Goal: Task Accomplishment & Management: Manage account settings

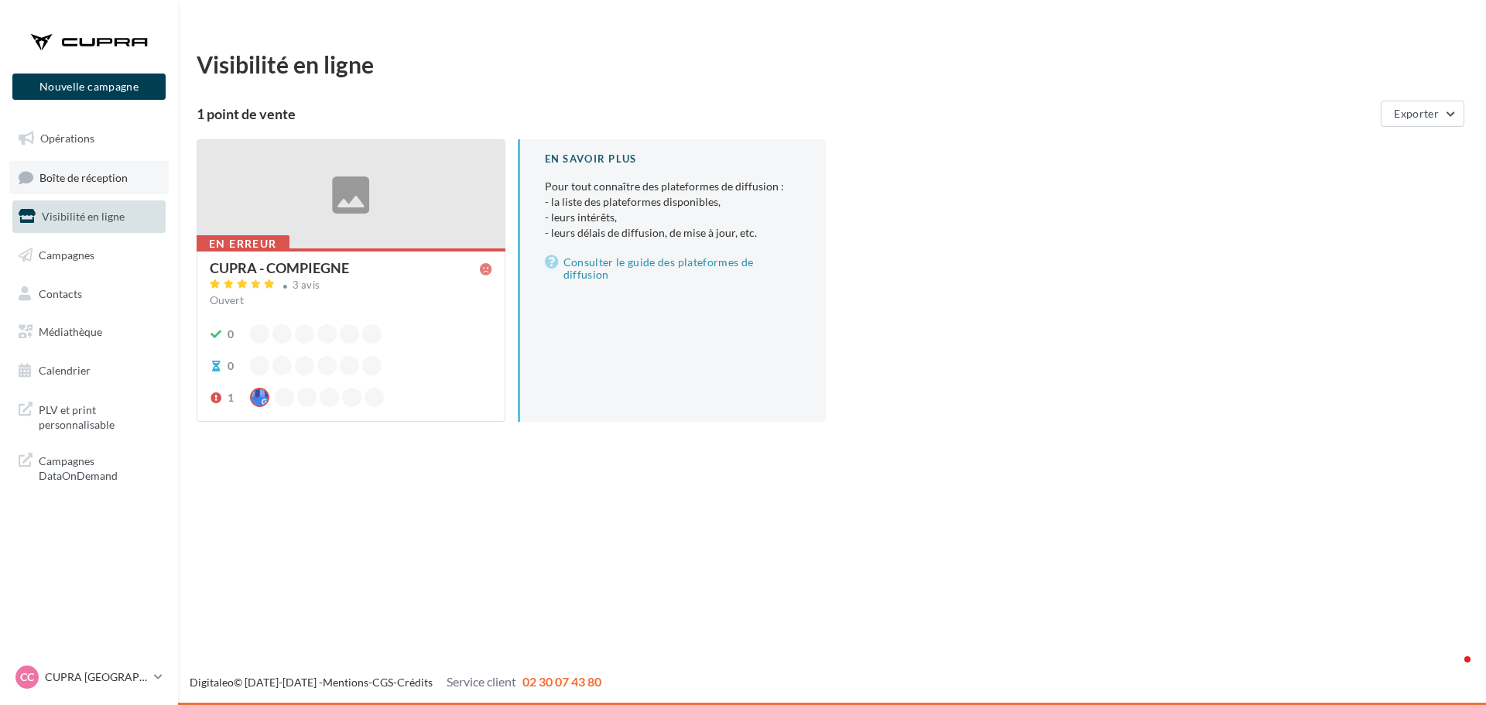
click at [97, 183] on span "Boîte de réception" at bounding box center [83, 176] width 88 height 13
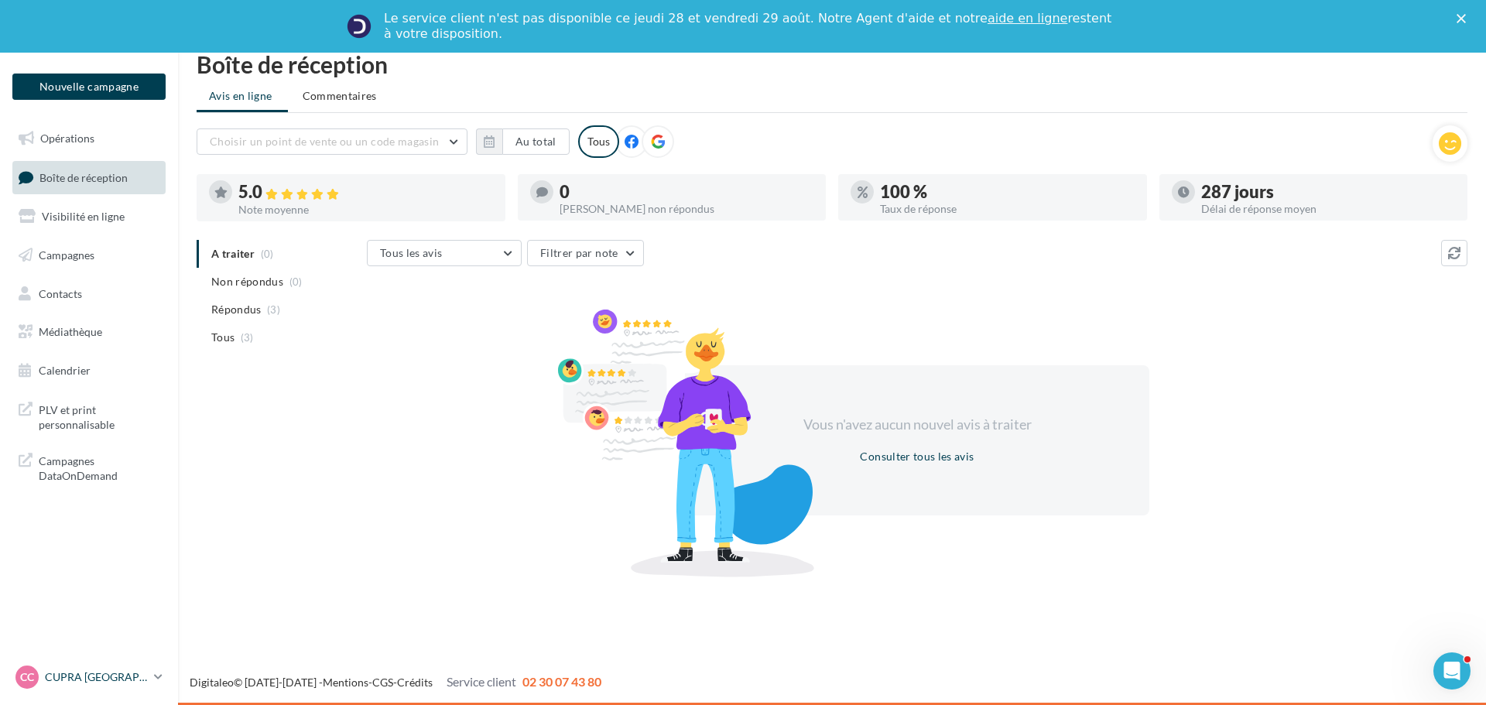
click at [146, 678] on p "CUPRA [GEOGRAPHIC_DATA]" at bounding box center [96, 677] width 103 height 15
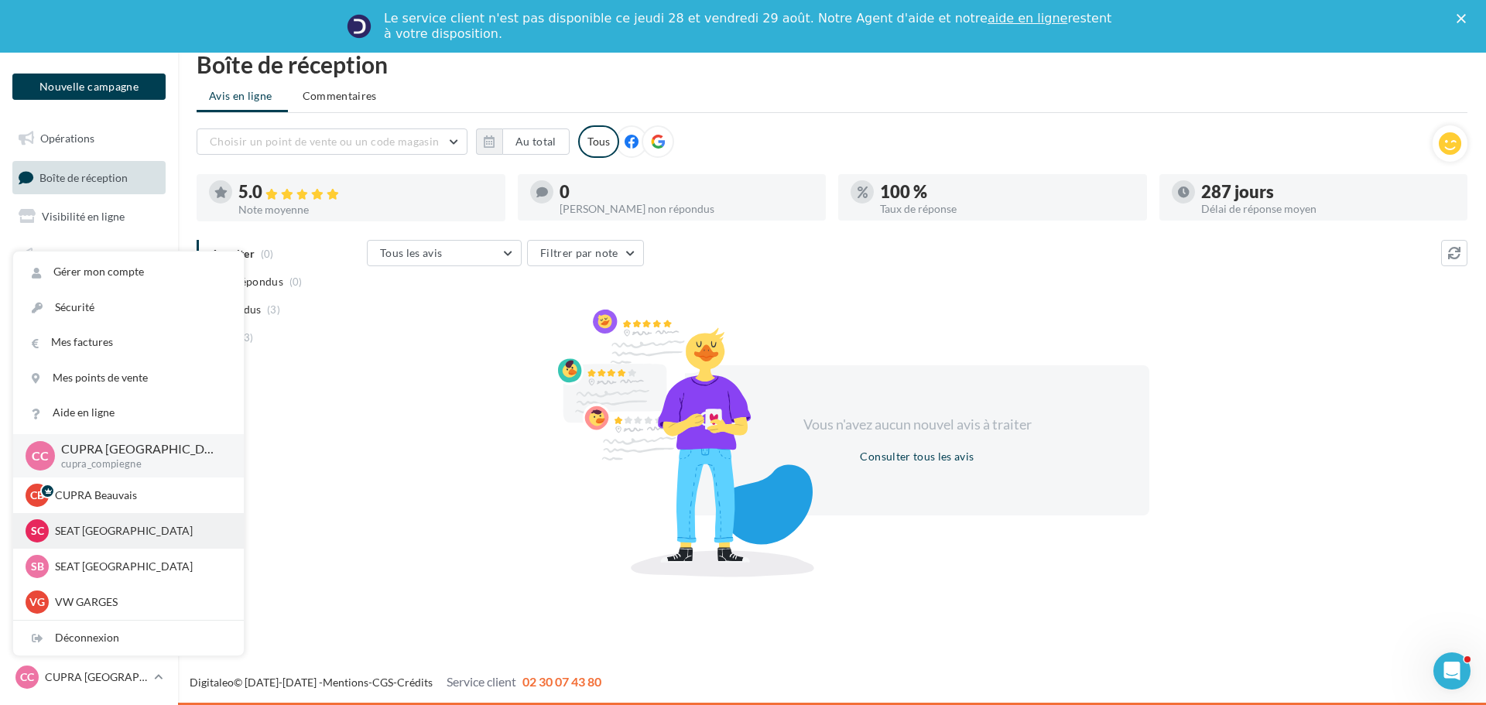
click at [103, 536] on p "SEAT [GEOGRAPHIC_DATA]" at bounding box center [140, 530] width 170 height 15
